Goal: Task Accomplishment & Management: Use online tool/utility

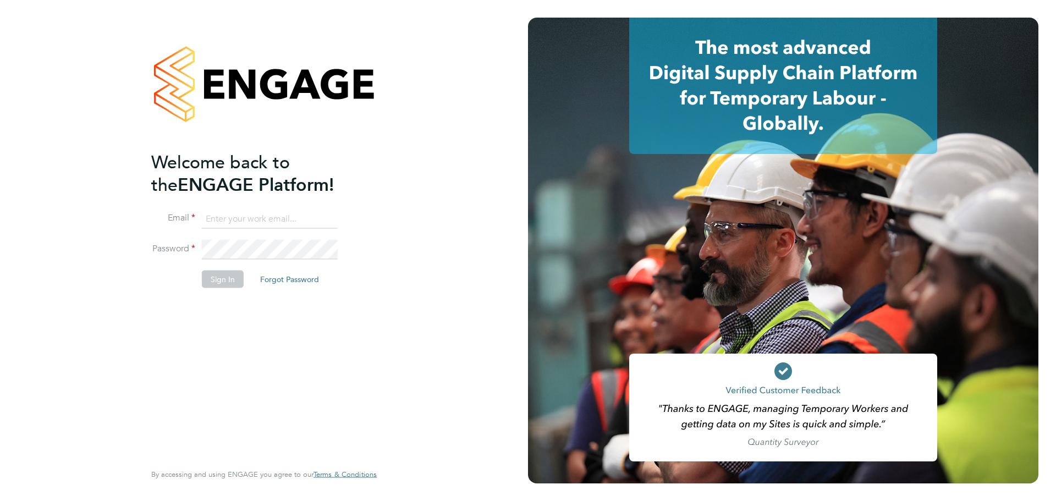
click at [226, 217] on input at bounding box center [270, 219] width 136 height 20
type input "[EMAIL_ADDRESS][DOMAIN_NAME]"
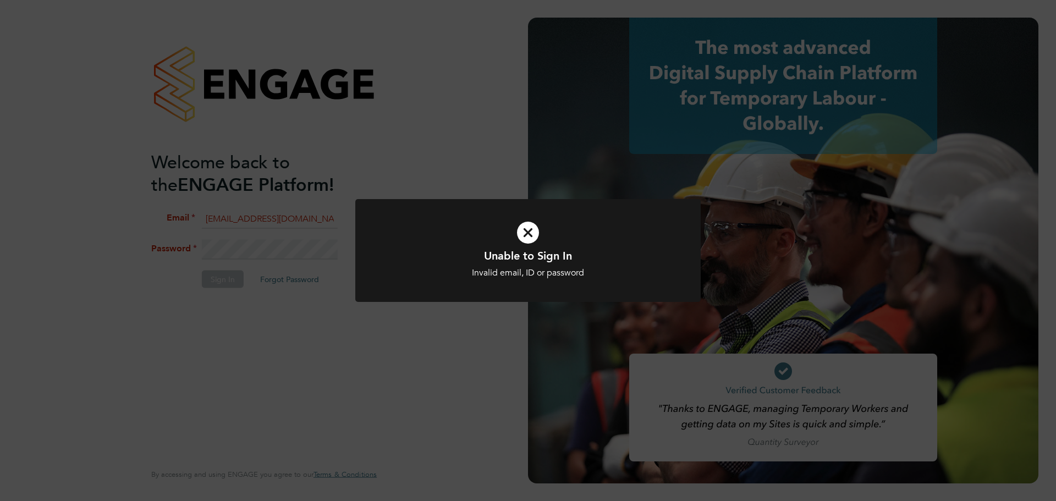
click at [527, 232] on icon at bounding box center [528, 232] width 286 height 43
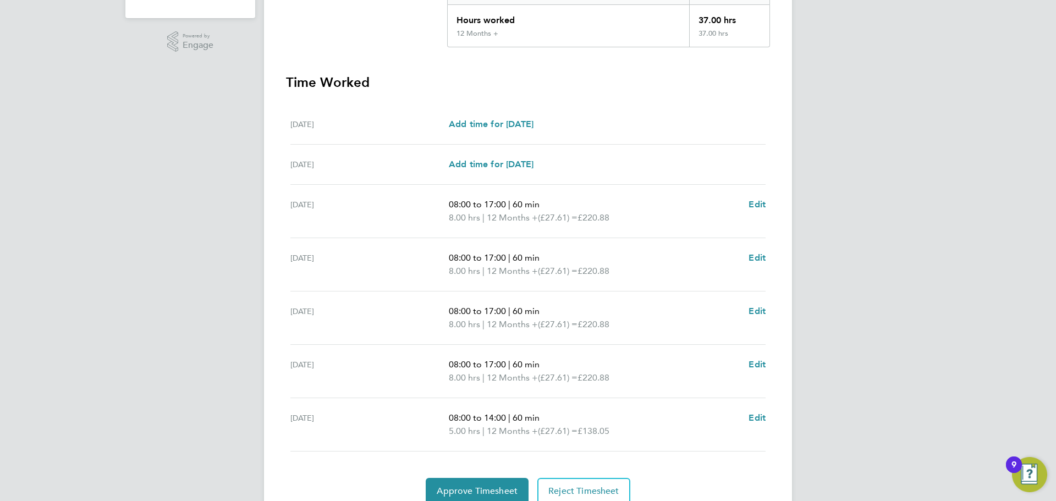
scroll to position [275, 0]
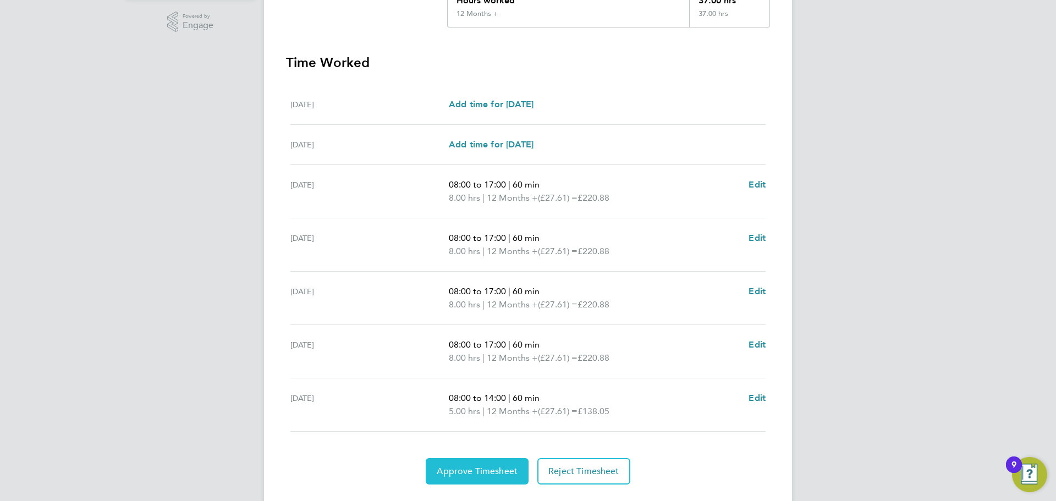
click at [492, 472] on span "Approve Timesheet" at bounding box center [477, 471] width 81 height 11
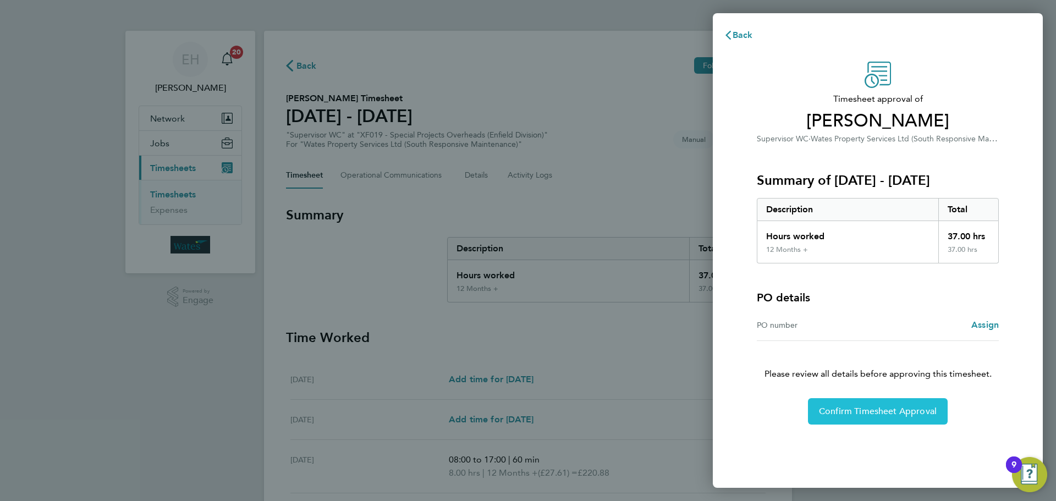
click at [907, 409] on span "Confirm Timesheet Approval" at bounding box center [878, 411] width 118 height 11
